Goal: Task Accomplishment & Management: Manage account settings

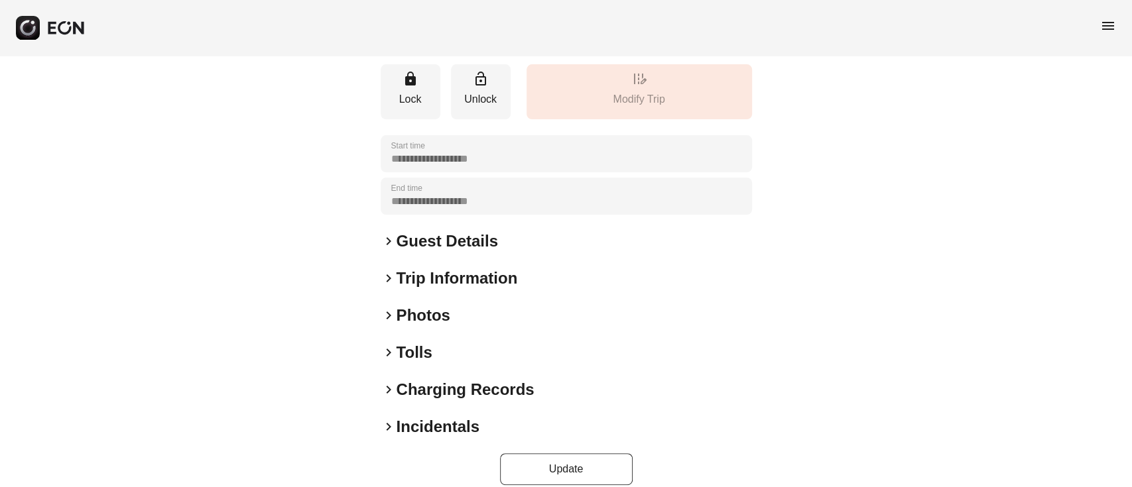
scroll to position [174, 0]
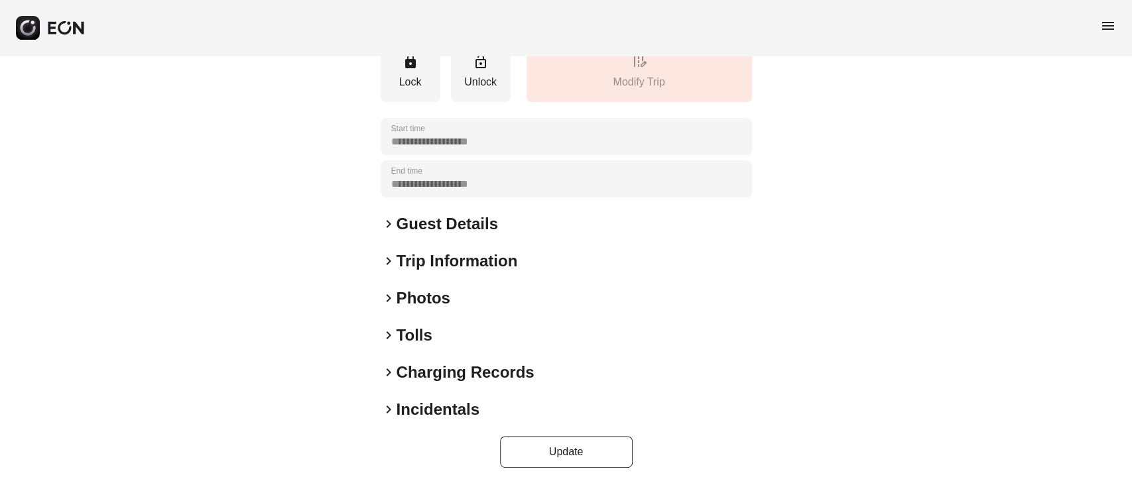
click at [407, 294] on h2 "Photos" at bounding box center [424, 298] width 54 height 21
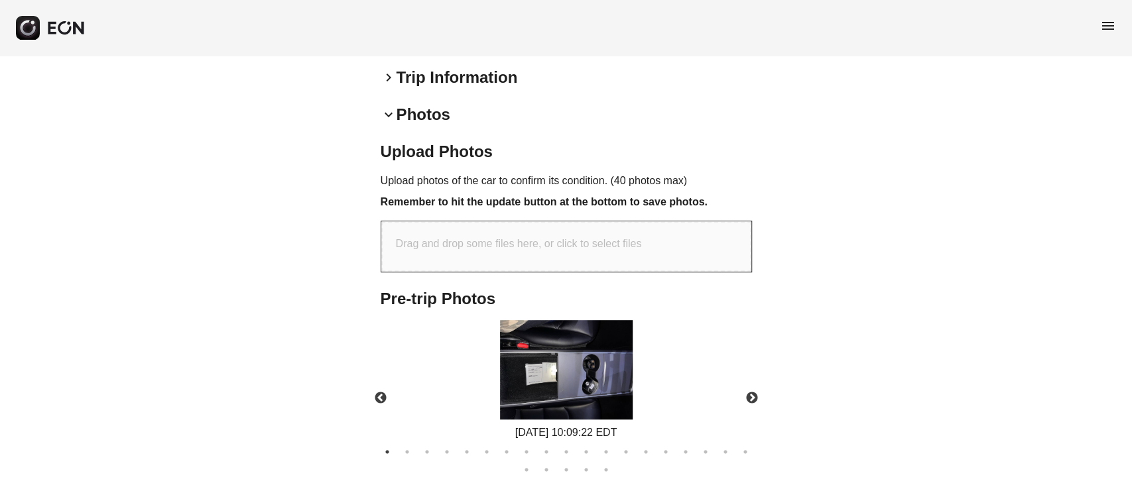
scroll to position [219, 0]
